Goal: Task Accomplishment & Management: Complete application form

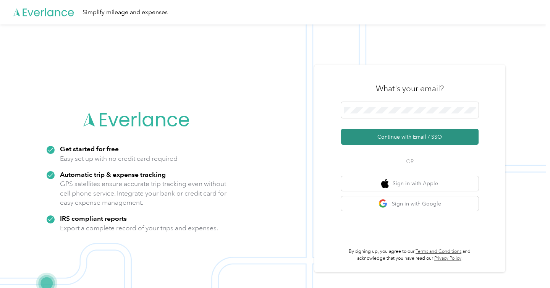
click at [395, 138] on button "Continue with Email / SSO" at bounding box center [410, 137] width 138 height 16
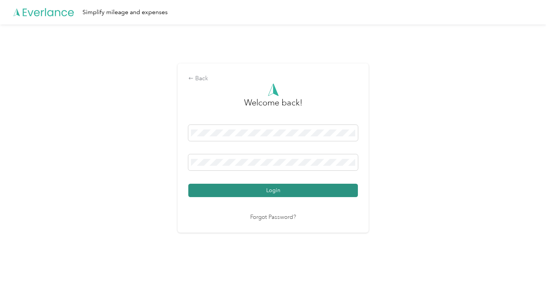
click at [256, 190] on button "Login" at bounding box center [273, 190] width 170 height 13
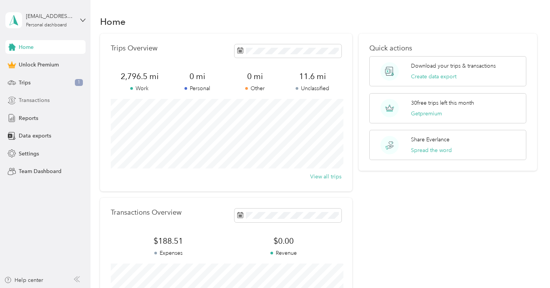
click at [34, 101] on span "Transactions" at bounding box center [34, 100] width 31 height 8
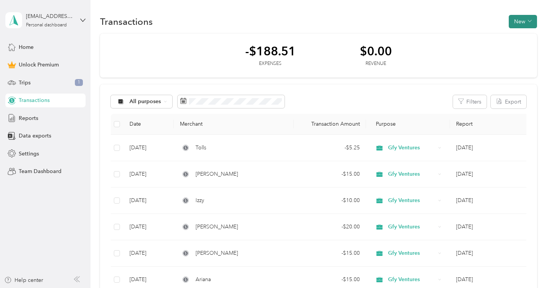
click at [524, 22] on button "New" at bounding box center [523, 21] width 28 height 13
click at [521, 34] on span "Expense" at bounding box center [525, 36] width 21 height 8
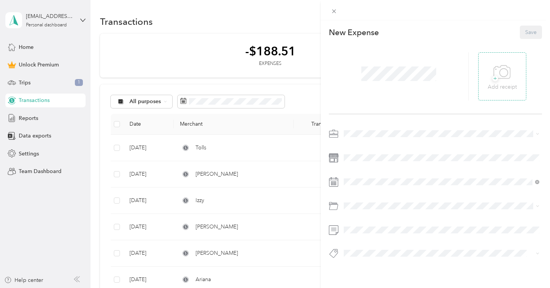
click at [499, 75] on icon at bounding box center [502, 72] width 17 height 21
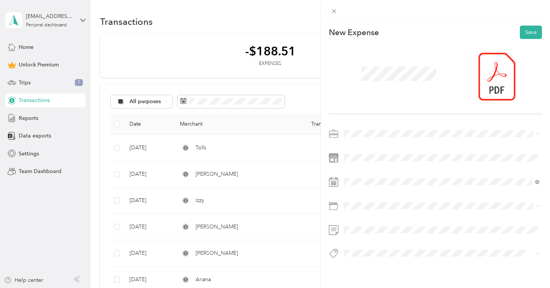
click at [358, 173] on div "Gfy Ventures" at bounding box center [442, 171] width 190 height 8
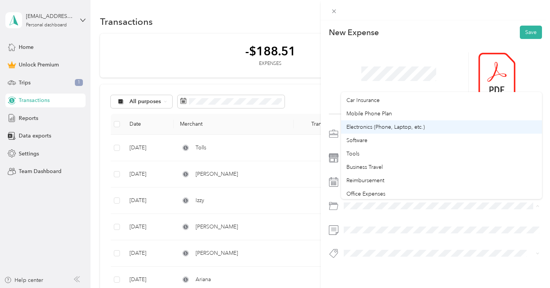
scroll to position [193, 0]
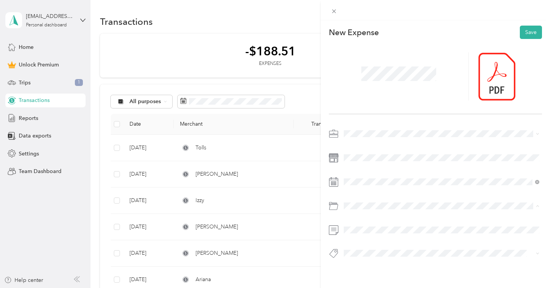
click at [391, 169] on li "Reimbursement" at bounding box center [441, 168] width 201 height 13
click at [532, 31] on button "Save" at bounding box center [531, 32] width 22 height 13
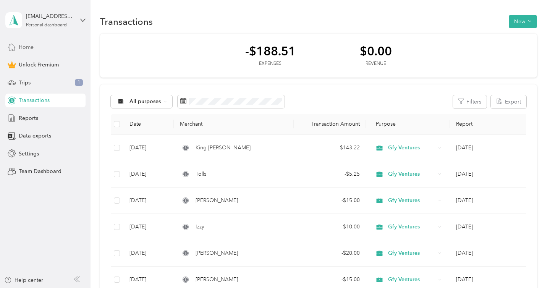
click at [29, 47] on span "Home" at bounding box center [26, 47] width 15 height 8
